Goal: Task Accomplishment & Management: Manage account settings

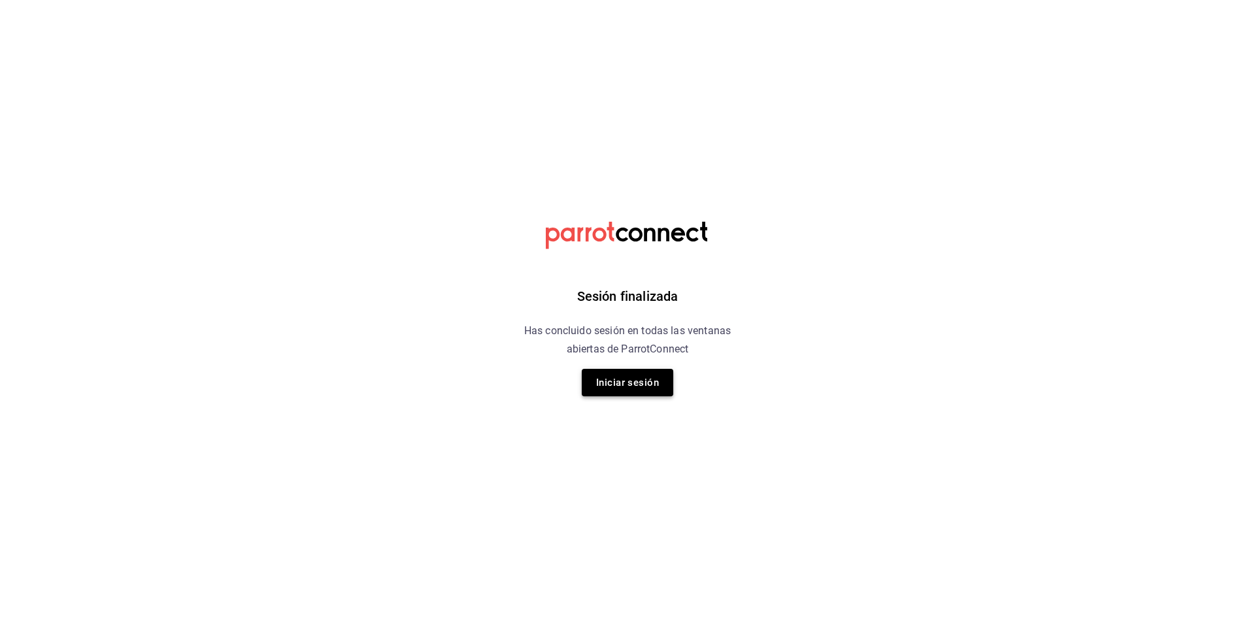
click at [621, 389] on button "Iniciar sesión" at bounding box center [627, 382] width 91 height 27
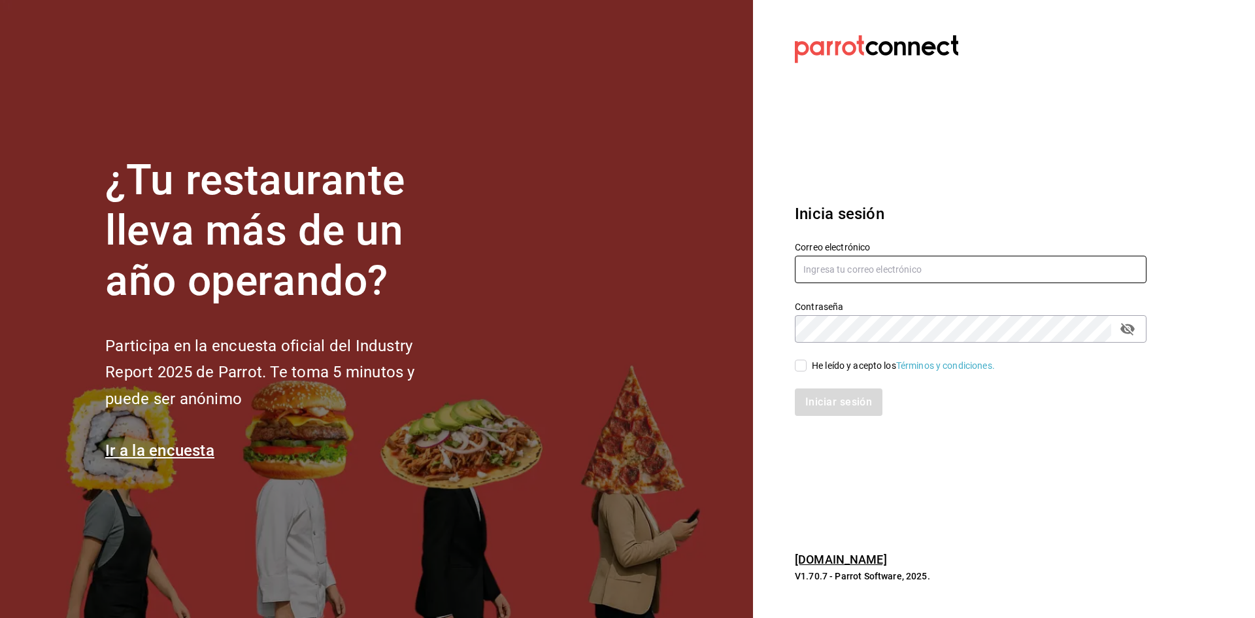
click at [859, 264] on input "text" at bounding box center [971, 269] width 352 height 27
type input "A"
type input "[EMAIL_ADDRESS][DOMAIN_NAME]"
click at [1123, 327] on icon "passwordField" at bounding box center [1127, 329] width 14 height 12
click at [808, 361] on span "He leído y acepto los Términos y condiciones." at bounding box center [900, 366] width 188 height 14
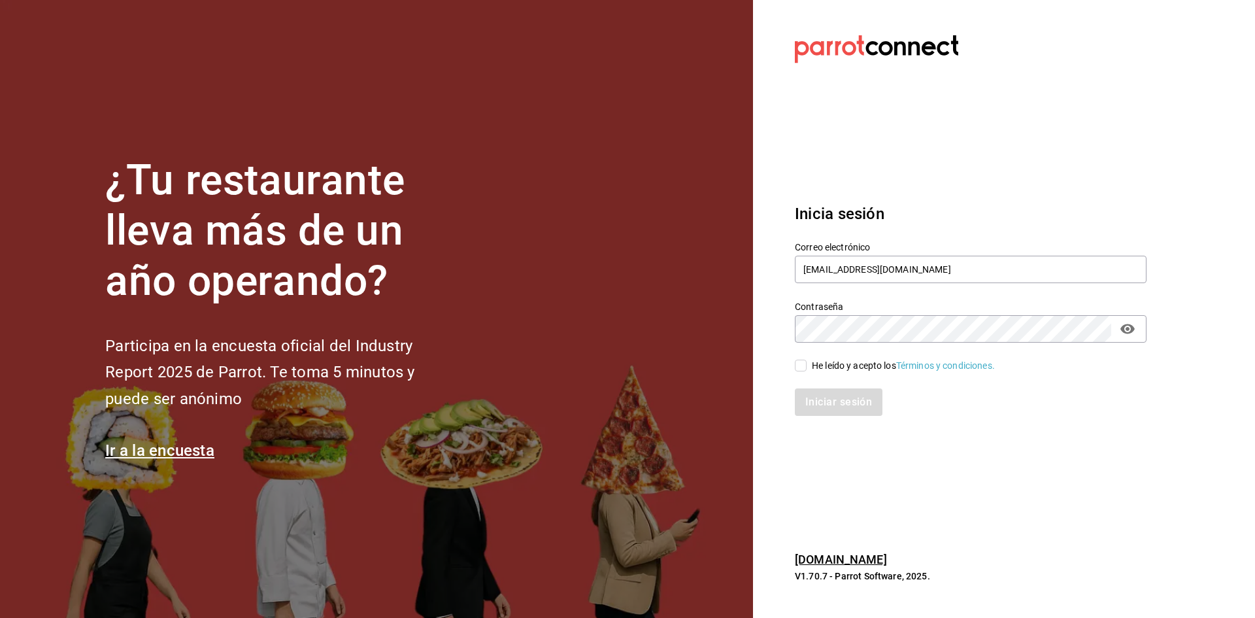
click at [806, 361] on input "He leído y acepto los Términos y condiciones." at bounding box center [801, 365] width 12 height 12
checkbox input "true"
click at [830, 394] on button "Iniciar sesión" at bounding box center [839, 401] width 89 height 27
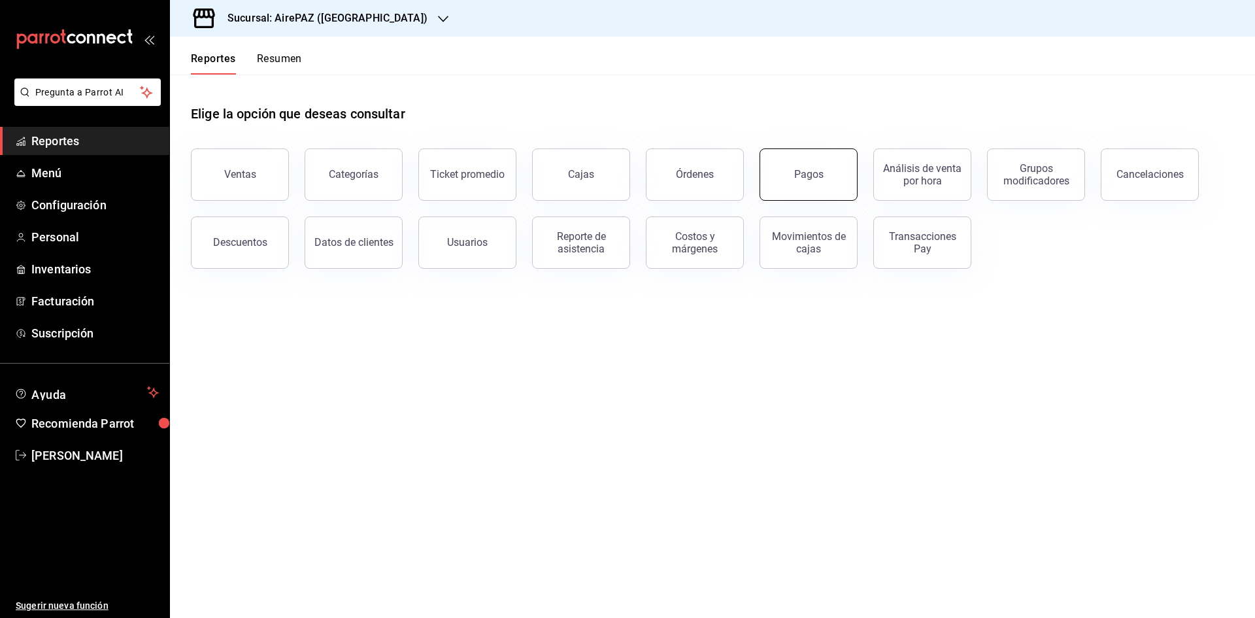
click at [816, 168] on button "Pagos" at bounding box center [808, 174] width 98 height 52
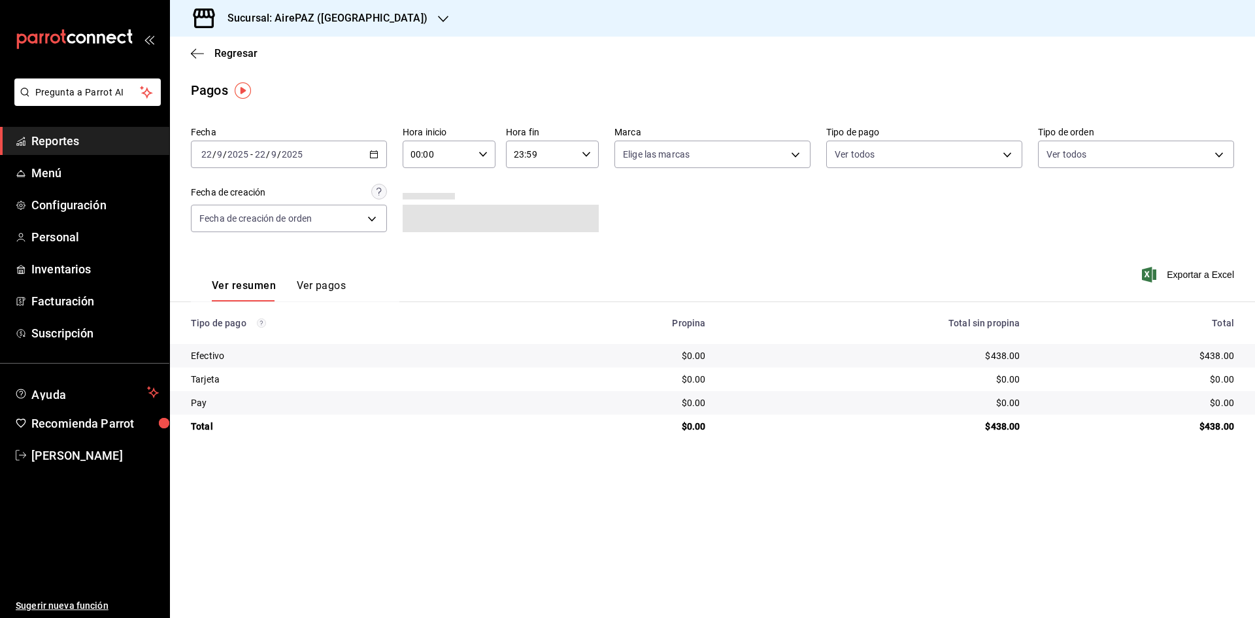
click at [379, 154] on div "2025-09-22 22 / 9 / 2025 - 2025-09-22 22 / 9 / 2025" at bounding box center [289, 154] width 196 height 27
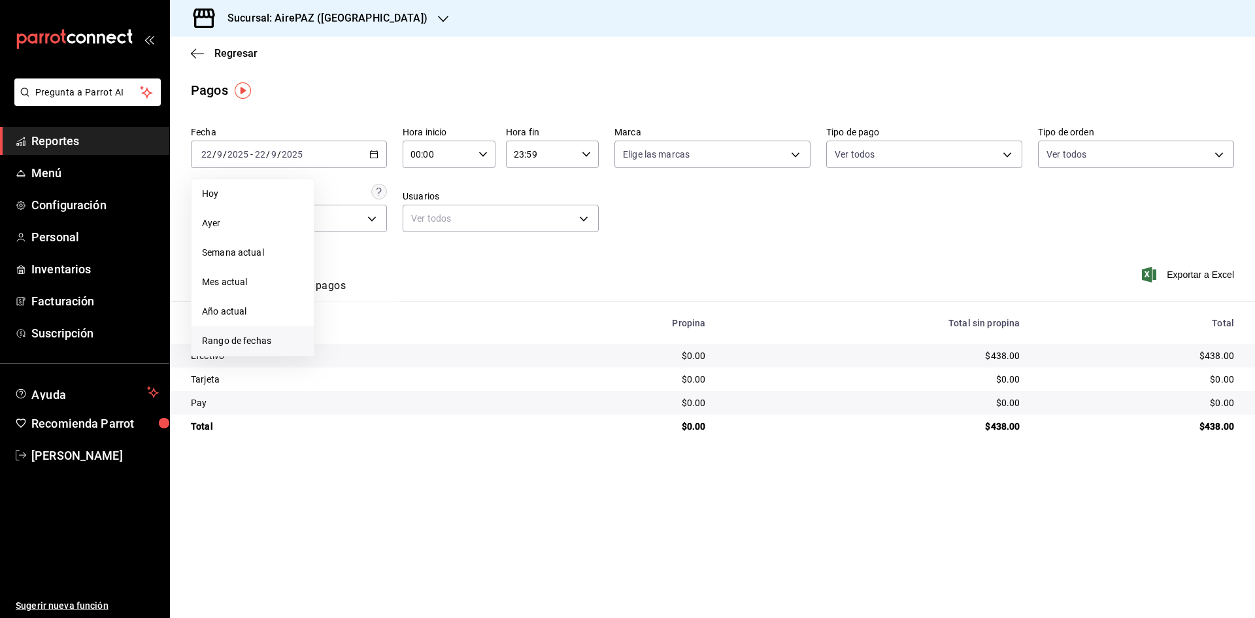
click at [266, 342] on span "Rango de fechas" at bounding box center [252, 341] width 101 height 14
click at [446, 299] on button "20" at bounding box center [457, 299] width 23 height 24
click at [439, 298] on button "19" at bounding box center [434, 299] width 23 height 24
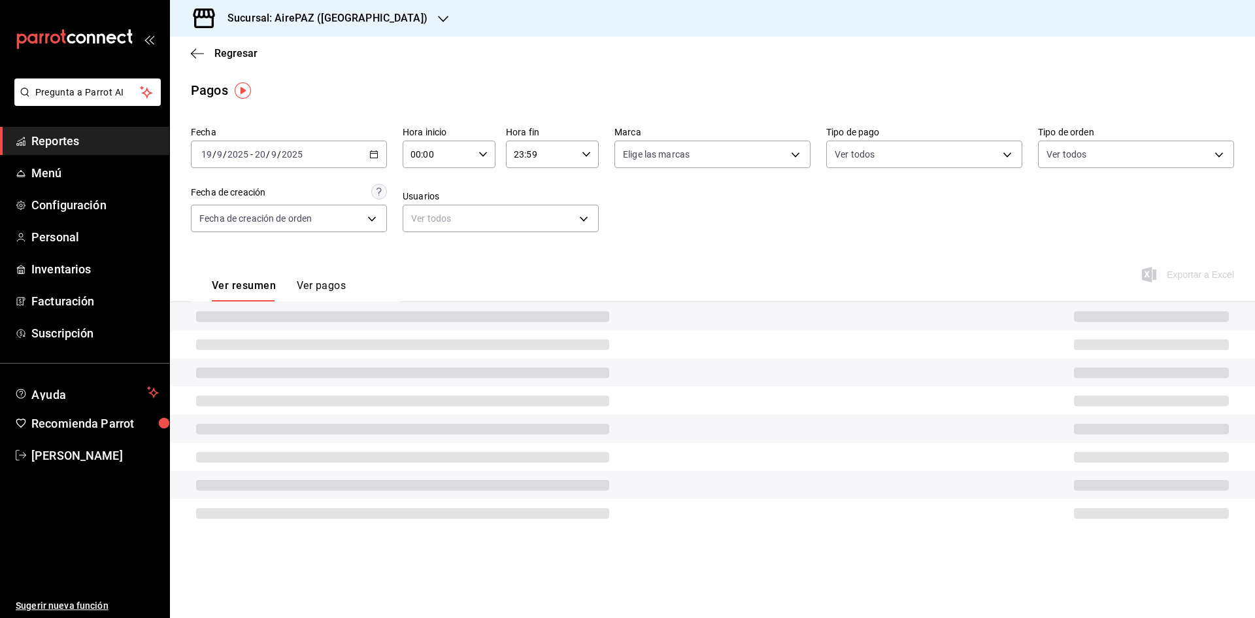
click at [439, 298] on div "Ver resumen Ver pagos Exportar a Excel" at bounding box center [712, 282] width 1085 height 69
